Goal: Task Accomplishment & Management: Use online tool/utility

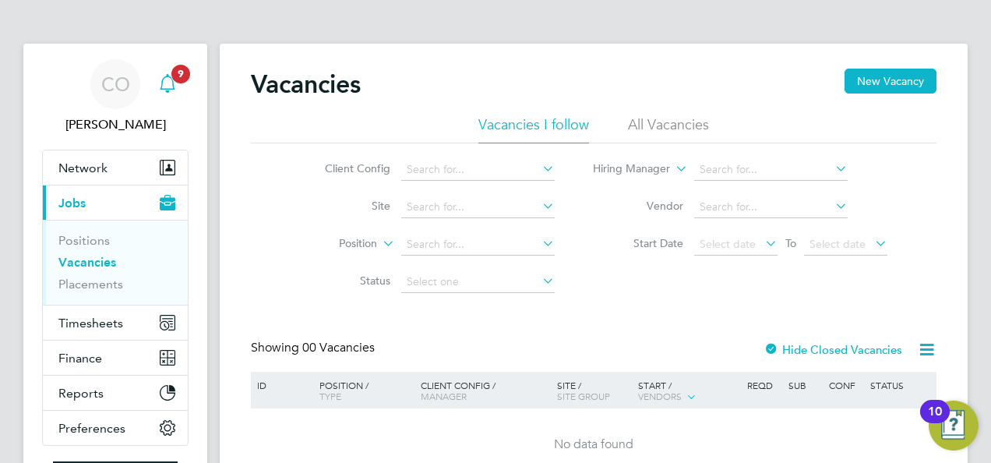
click at [182, 76] on span "9" at bounding box center [180, 74] width 19 height 19
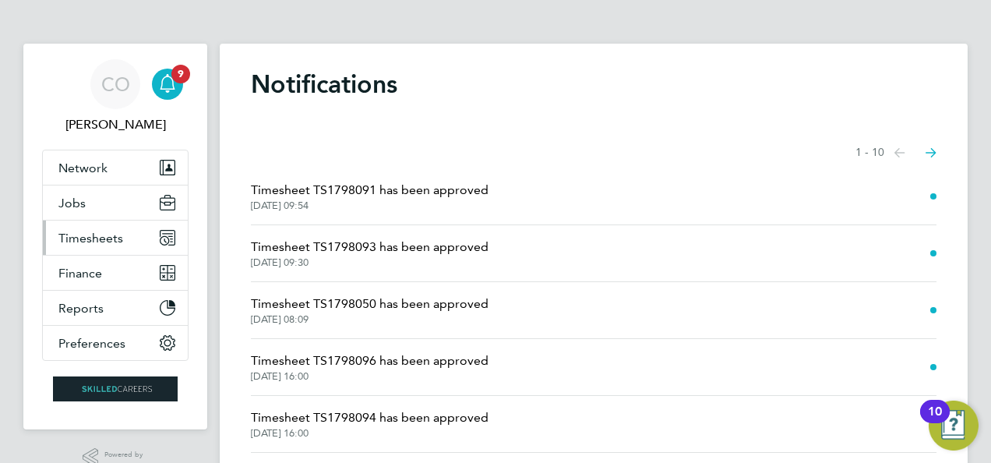
click at [91, 240] on span "Timesheets" at bounding box center [90, 238] width 65 height 15
click at [75, 234] on span "Timesheets" at bounding box center [90, 238] width 65 height 15
click at [98, 232] on span "Timesheets" at bounding box center [90, 238] width 65 height 15
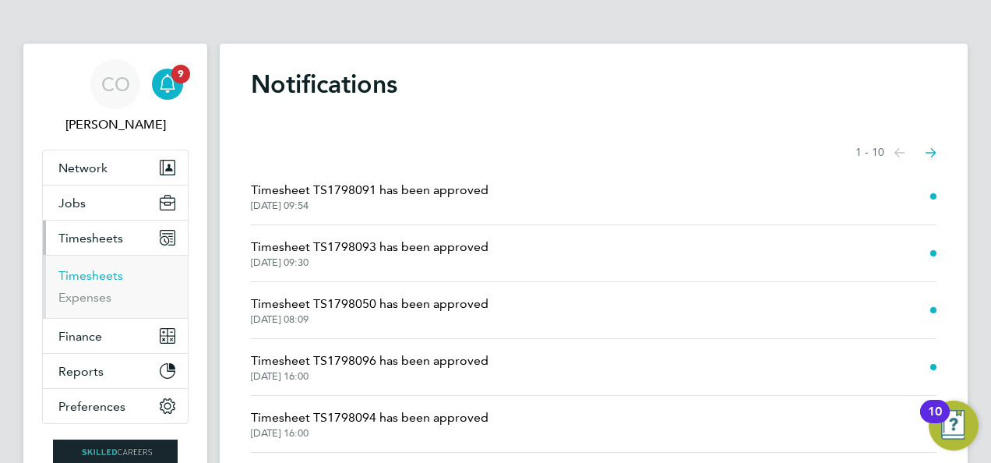
click at [94, 274] on link "Timesheets" at bounding box center [90, 275] width 65 height 15
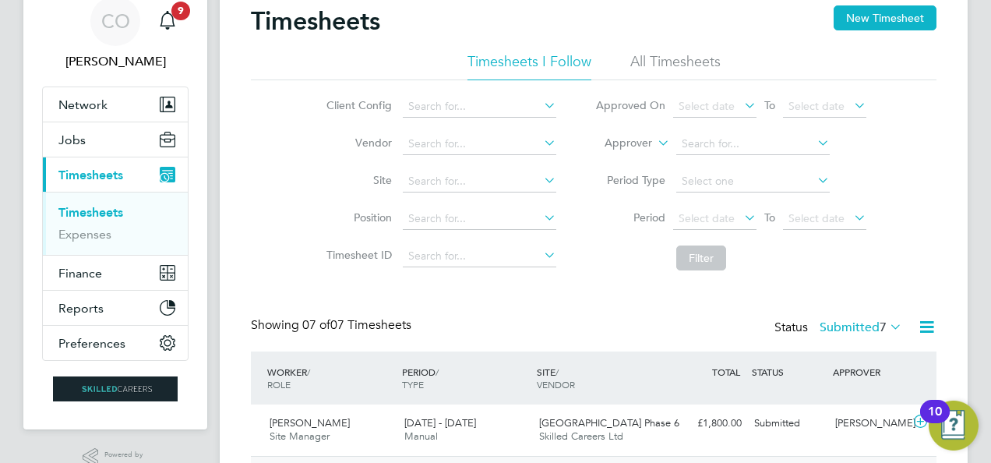
scroll to position [234, 0]
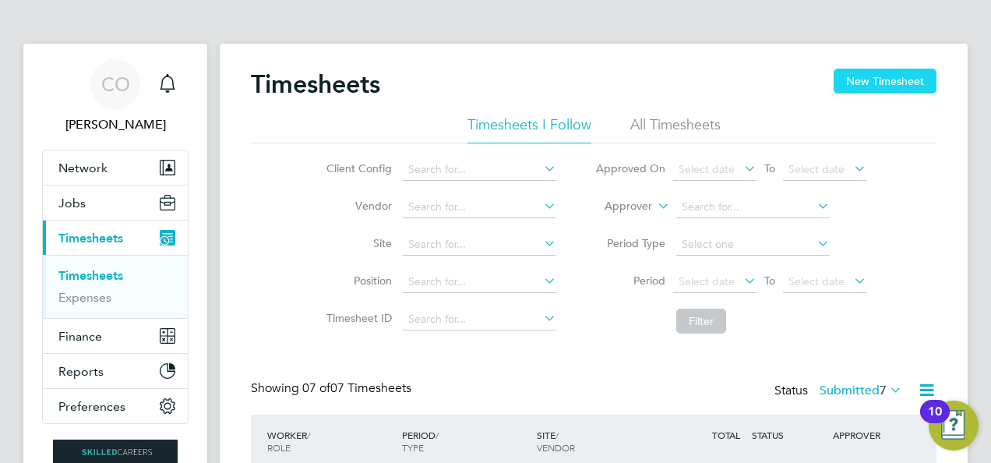
click at [867, 79] on button "New Timesheet" at bounding box center [885, 81] width 103 height 25
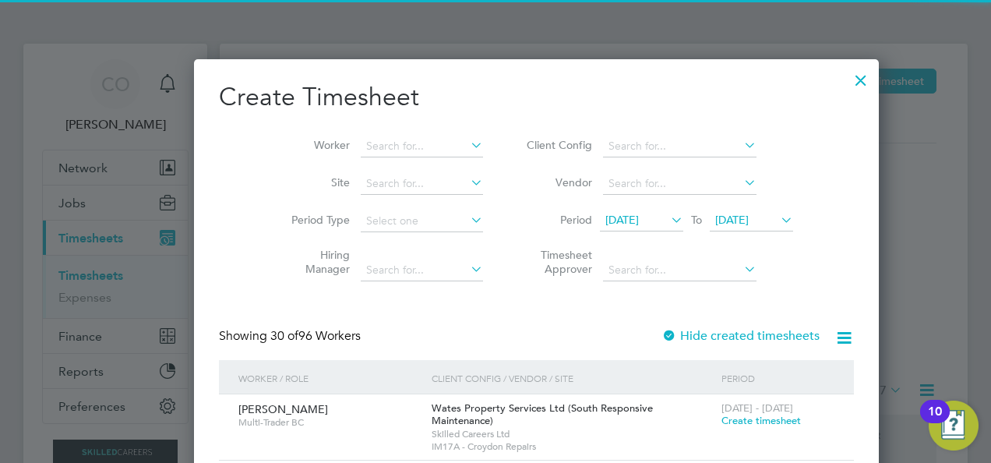
click at [698, 338] on label "Hide created timesheets" at bounding box center [741, 336] width 158 height 16
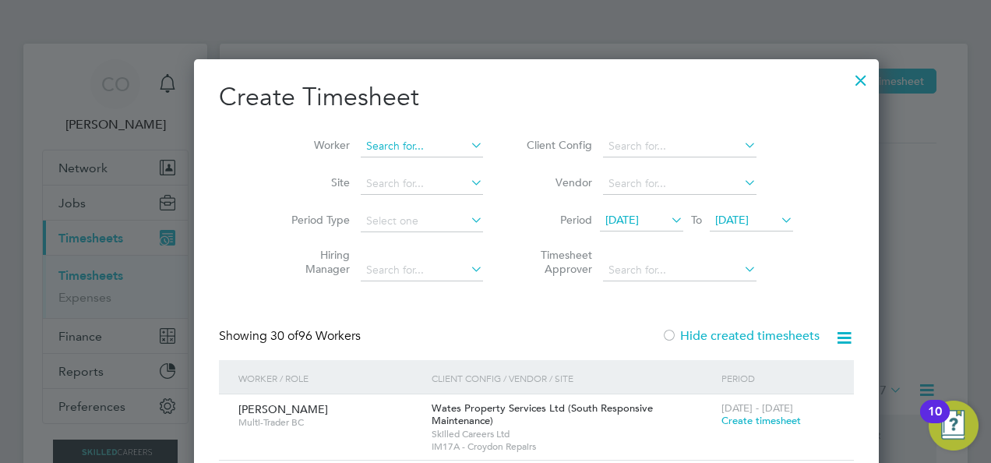
click at [361, 145] on input at bounding box center [422, 147] width 122 height 22
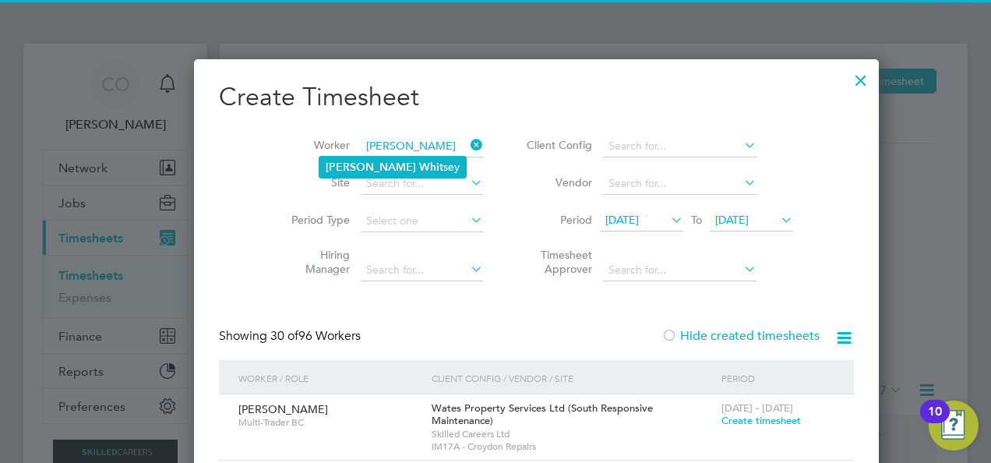
click at [419, 166] on b "Whit" at bounding box center [431, 167] width 24 height 13
type input "[PERSON_NAME]"
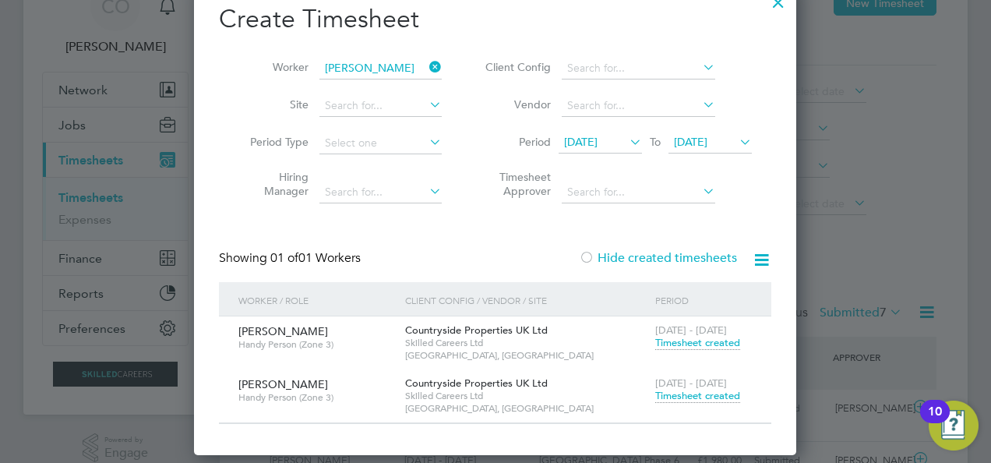
click at [703, 399] on span "Timesheet created" at bounding box center [697, 396] width 85 height 14
